Goal: Task Accomplishment & Management: Use online tool/utility

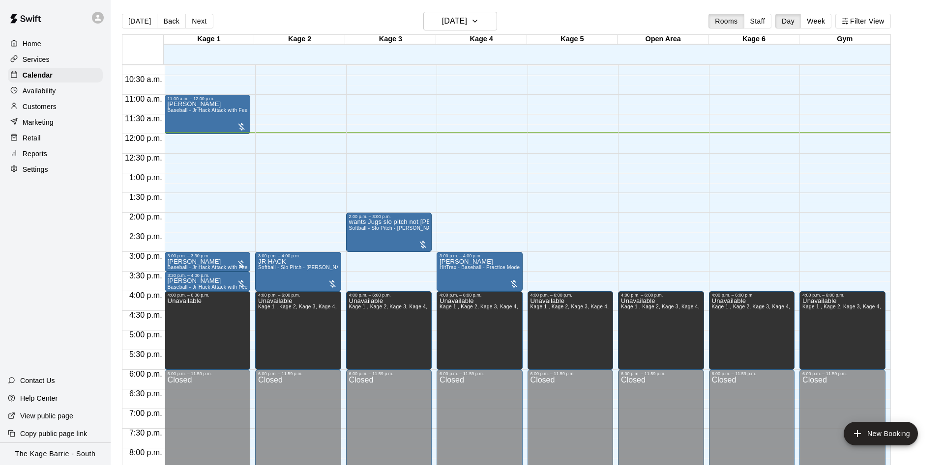
scroll to position [385, 0]
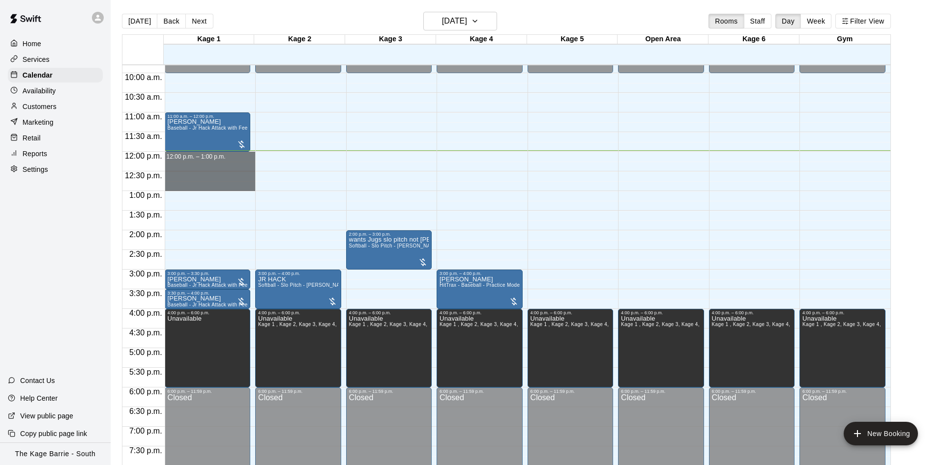
drag, startPoint x: 212, startPoint y: 155, endPoint x: 206, endPoint y: 184, distance: 30.2
click at [206, 184] on div "12:00 a.m. – 10:00 a.m. Closed 11:00 a.m. – 12:00 p.m. [PERSON_NAME] Baseball -…" at bounding box center [210, 152] width 91 height 944
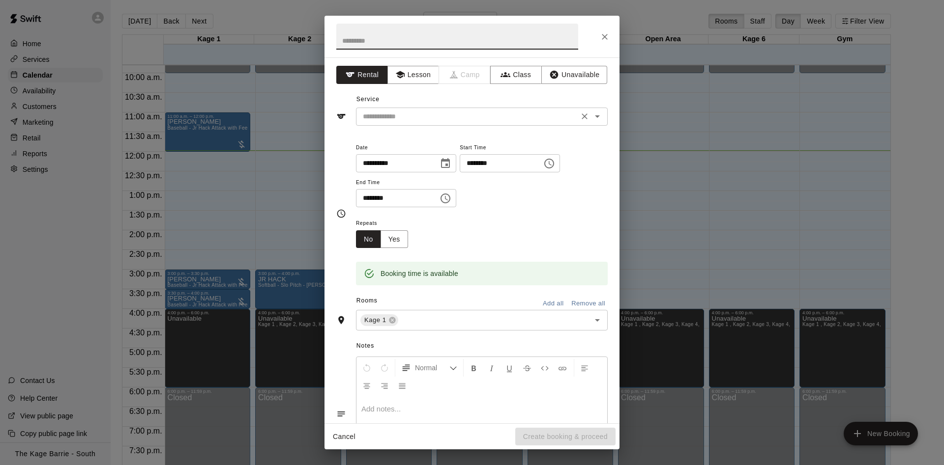
click at [398, 125] on div "​" at bounding box center [482, 117] width 252 height 18
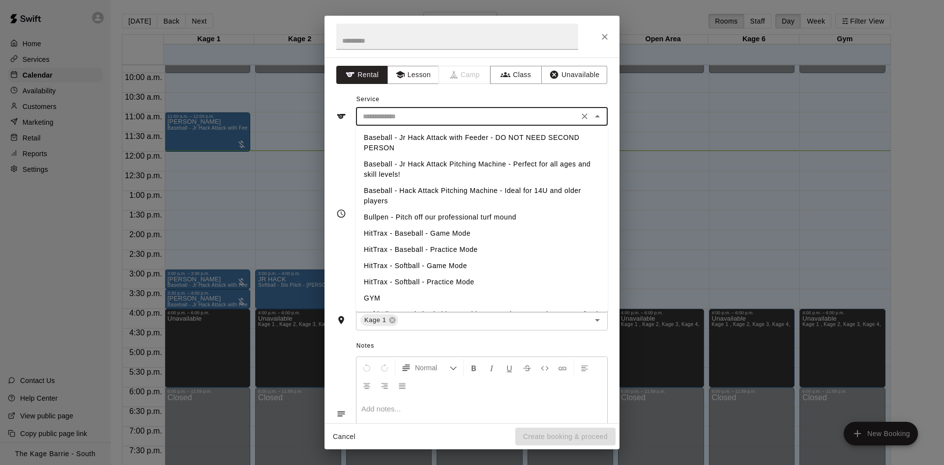
click at [425, 136] on li "Baseball - Jr Hack Attack with Feeder - DO NOT NEED SECOND PERSON" at bounding box center [482, 143] width 252 height 27
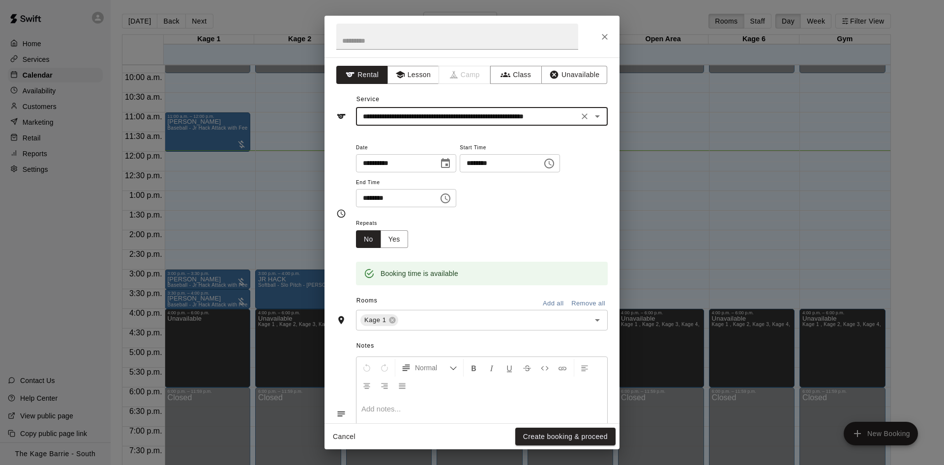
type input "**********"
click at [547, 438] on button "Create booking & proceed" at bounding box center [565, 437] width 100 height 18
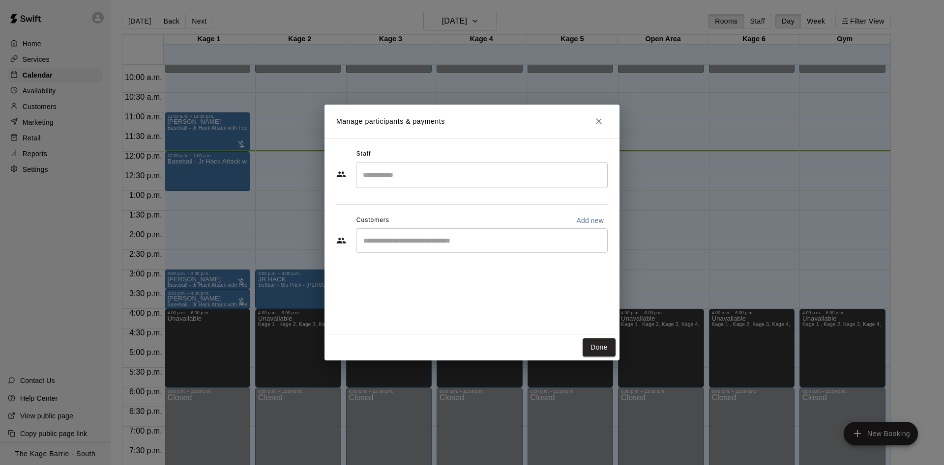
click at [585, 221] on p "Add new" at bounding box center [590, 221] width 28 height 10
select select "**"
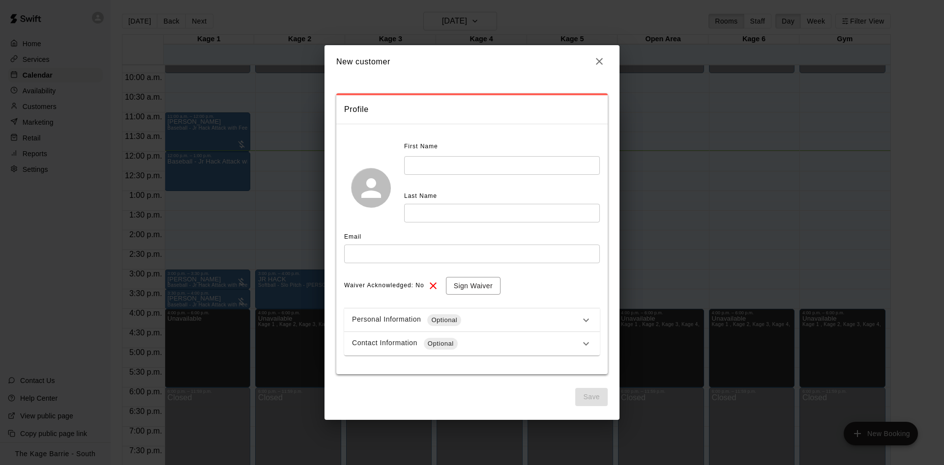
click at [439, 164] on input "text" at bounding box center [502, 165] width 196 height 18
click at [597, 56] on icon "button" at bounding box center [599, 62] width 12 height 12
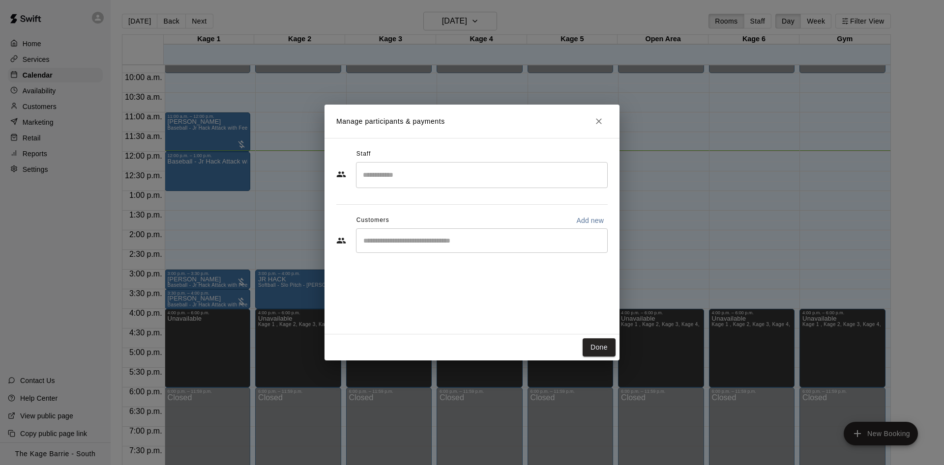
click at [451, 230] on div "​" at bounding box center [482, 241] width 252 height 25
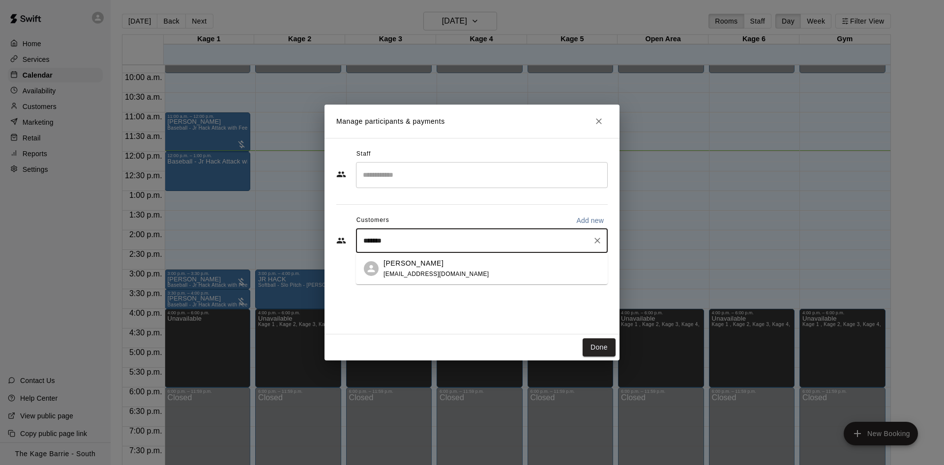
type input "********"
click at [443, 270] on div "[PERSON_NAME] [EMAIL_ADDRESS][DOMAIN_NAME]" at bounding box center [436, 268] width 106 height 21
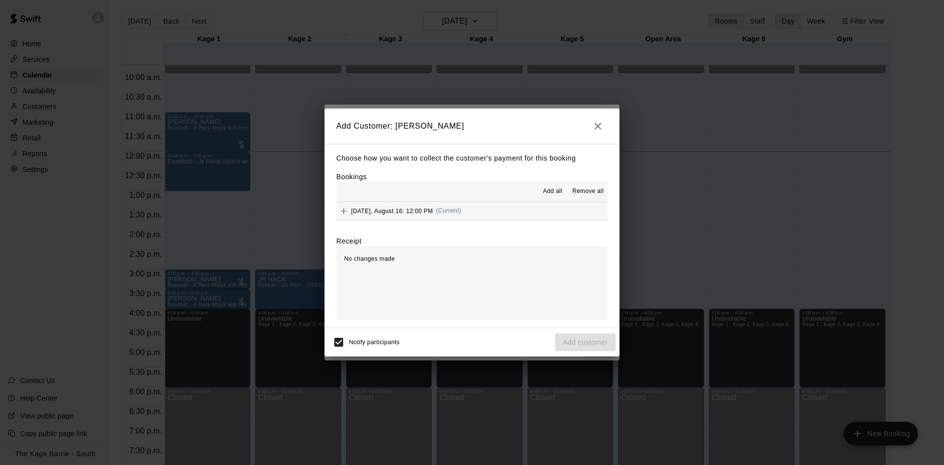
click at [547, 196] on span "Add all" at bounding box center [553, 192] width 20 height 10
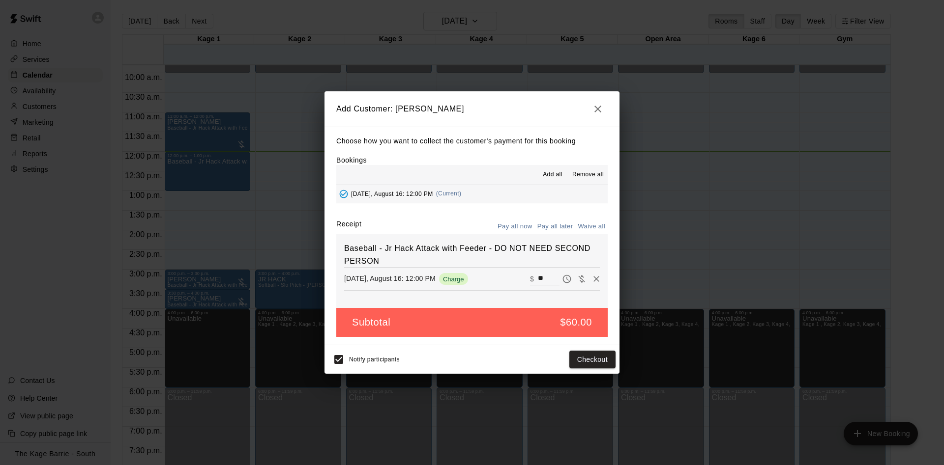
click at [552, 228] on button "Pay all later" at bounding box center [555, 226] width 41 height 15
click at [588, 360] on button "Add customer" at bounding box center [585, 360] width 60 height 18
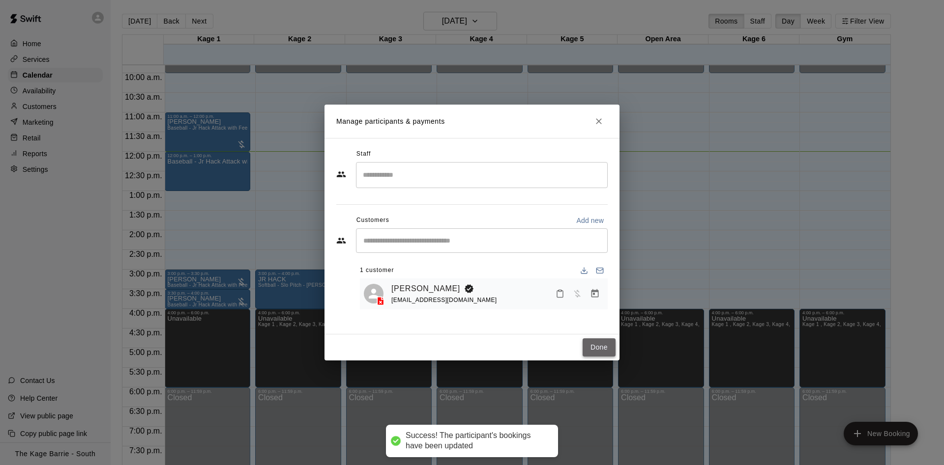
drag, startPoint x: 599, startPoint y: 346, endPoint x: 674, endPoint y: 198, distance: 166.4
click at [599, 345] on button "Done" at bounding box center [598, 348] width 33 height 18
